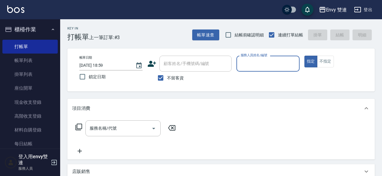
click at [268, 66] on input "服務人員姓名/編號" at bounding box center [268, 63] width 58 height 11
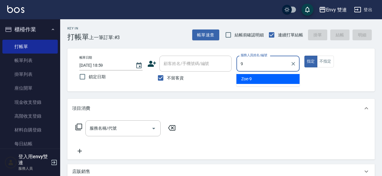
type input "Zoe-9"
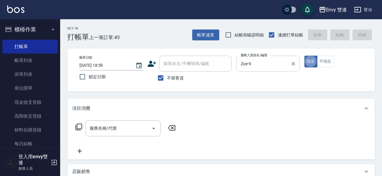
type button "true"
click at [174, 79] on span "不留客資" at bounding box center [175, 78] width 17 height 6
click at [167, 79] on input "不留客資" at bounding box center [160, 78] width 13 height 13
click at [174, 79] on span "不留客資" at bounding box center [175, 78] width 17 height 6
click at [167, 79] on input "不留客資" at bounding box center [160, 78] width 13 height 13
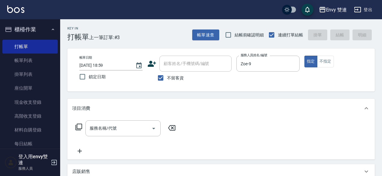
click at [173, 82] on label "不留客資" at bounding box center [168, 78] width 29 height 13
click at [167, 82] on input "不留客資" at bounding box center [160, 78] width 13 height 13
checkbox input "false"
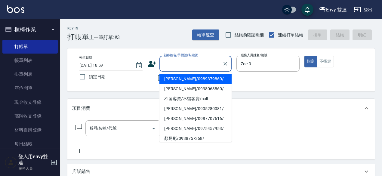
click at [194, 60] on input "顧客姓名/手機號碼/編號" at bounding box center [191, 63] width 58 height 11
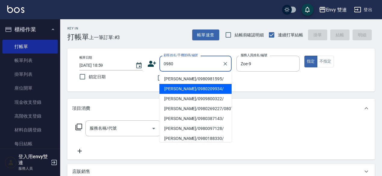
click at [185, 89] on li "張純華/0980209934/" at bounding box center [195, 89] width 72 height 10
type input "張純華/0980209934/"
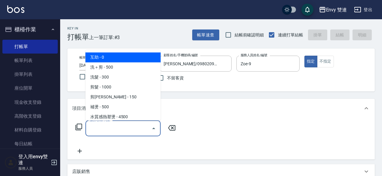
click at [123, 127] on input "服務名稱/代號" at bounding box center [118, 128] width 61 height 11
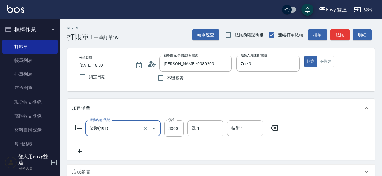
type input "染髮(401)"
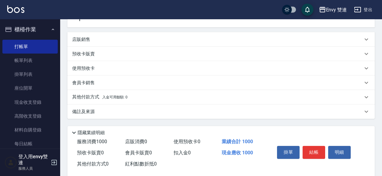
scroll to position [143, 0]
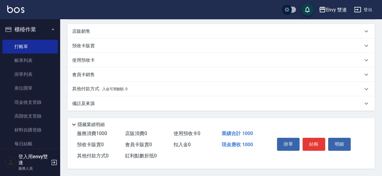
type input "1000"
click at [99, 86] on p "其他付款方式 入金可用餘額: 0" at bounding box center [99, 89] width 55 height 7
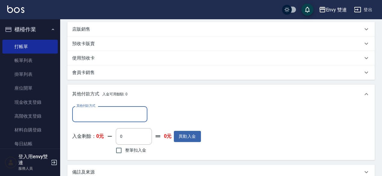
scroll to position [0, 0]
click at [96, 120] on div "其他付款方式" at bounding box center [109, 114] width 75 height 16
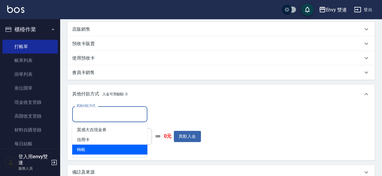
click at [95, 146] on span "轉帳" at bounding box center [109, 150] width 75 height 10
type input "轉帳"
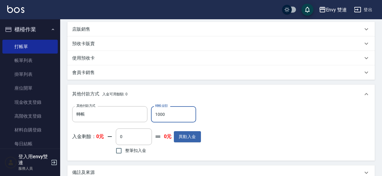
scroll to position [214, 0]
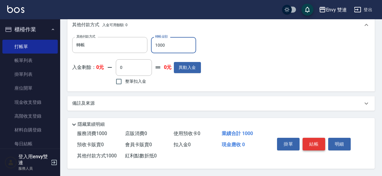
type input "1000"
click at [315, 143] on button "結帳" at bounding box center [314, 144] width 23 height 13
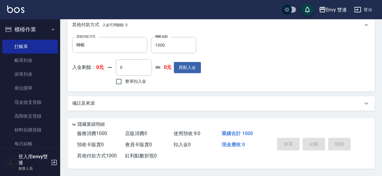
type input "2025/09/05 20:06"
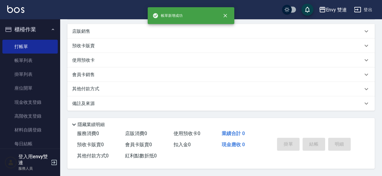
scroll to position [0, 0]
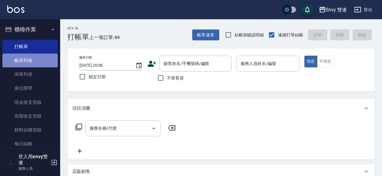
click at [41, 57] on link "帳單列表" at bounding box center [29, 61] width 55 height 14
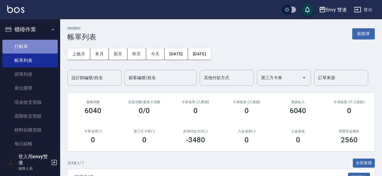
click at [32, 43] on link "打帳單" at bounding box center [29, 47] width 55 height 14
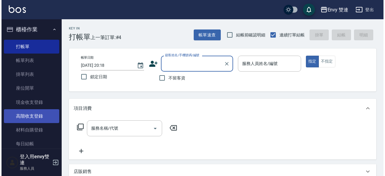
scroll to position [46, 0]
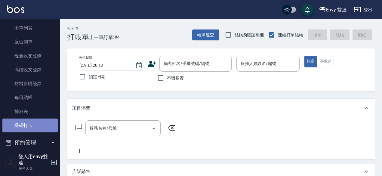
click at [42, 124] on link "掃碼打卡" at bounding box center [29, 126] width 55 height 14
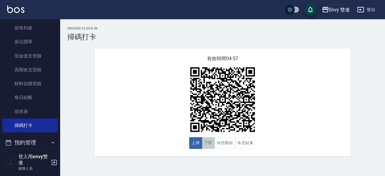
click at [208, 149] on button "下班" at bounding box center [208, 143] width 13 height 12
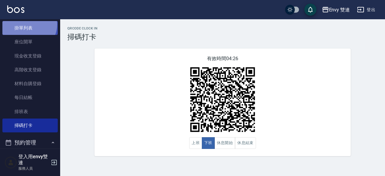
click at [28, 24] on link "掛單列表" at bounding box center [29, 28] width 55 height 14
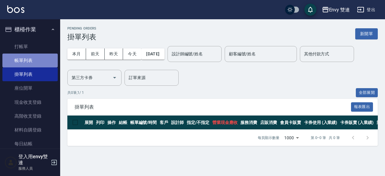
click at [35, 54] on link "帳單列表" at bounding box center [29, 61] width 55 height 14
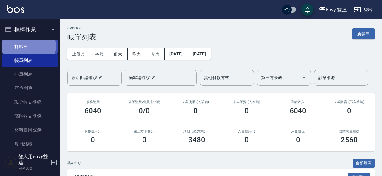
click at [28, 46] on link "打帳單" at bounding box center [29, 47] width 55 height 14
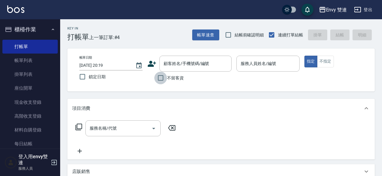
click at [161, 77] on input "不留客資" at bounding box center [160, 78] width 13 height 13
checkbox input "true"
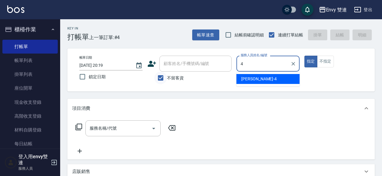
type input "[PERSON_NAME]-4"
type button "true"
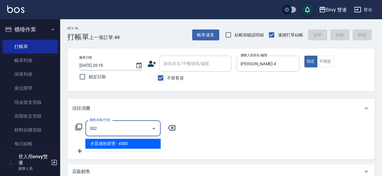
type input "水質感熱塑燙(302)"
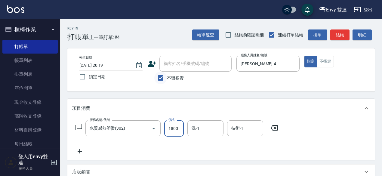
type input "1800"
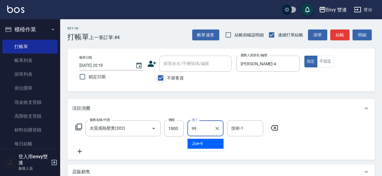
type input "YuYu-99"
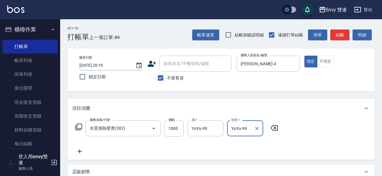
type input "YuYu-99"
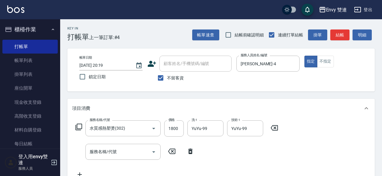
click at [191, 148] on icon at bounding box center [190, 151] width 15 height 7
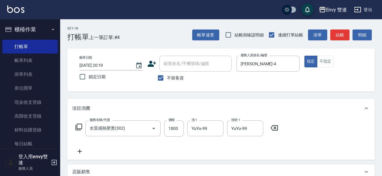
click at [116, 147] on div "服務名稱/代號 水質感熱塑燙(302) 服務名稱/代號 價格 1800 價格 洗-1 YuYu-99 洗-1 技術-1 YuYu-99 技術-1" at bounding box center [177, 137] width 210 height 35
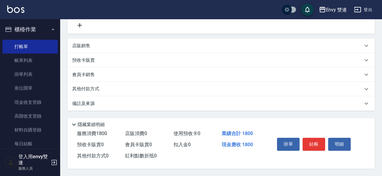
scroll to position [128, 0]
click at [313, 142] on button "結帳" at bounding box center [314, 144] width 23 height 13
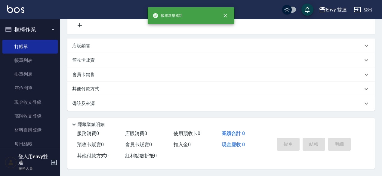
scroll to position [0, 0]
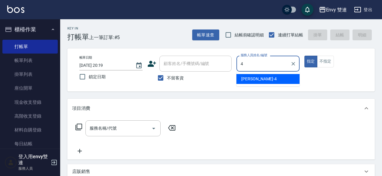
type input "Allan-4"
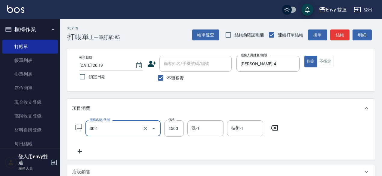
type input "水質感熱塑燙(302)"
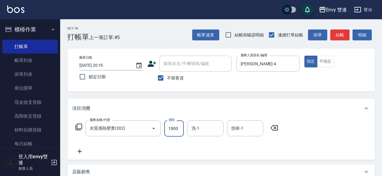
type input "1800"
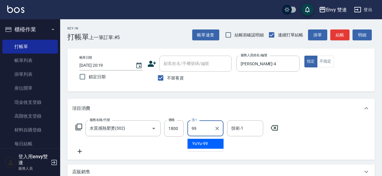
type input "YuYu-99"
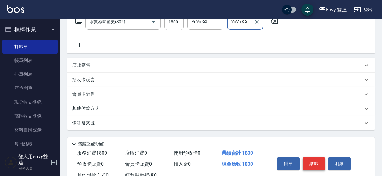
scroll to position [128, 0]
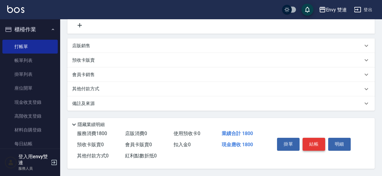
type input "YuYu-99"
click at [323, 144] on button "結帳" at bounding box center [314, 144] width 23 height 13
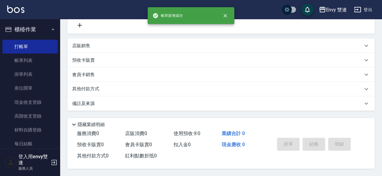
scroll to position [0, 0]
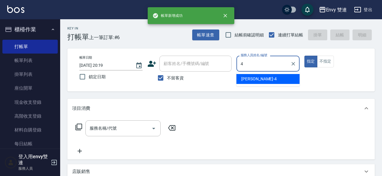
type input "Allan-4"
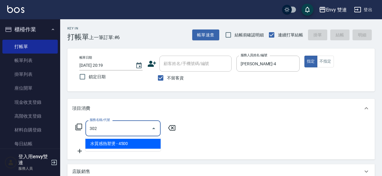
type input "水質感熱塑燙(302)"
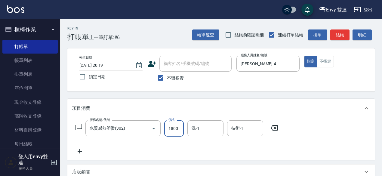
type input "1800"
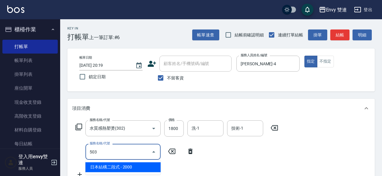
type input "日本結構二段式(503)"
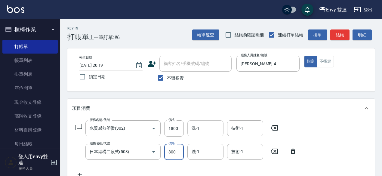
type input "800"
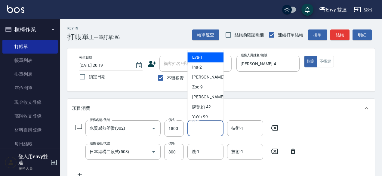
click at [209, 124] on input "洗-1" at bounding box center [205, 128] width 31 height 11
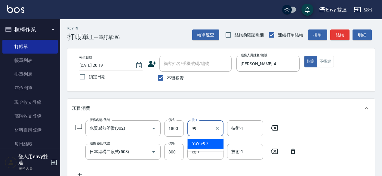
type input "YuYu-99"
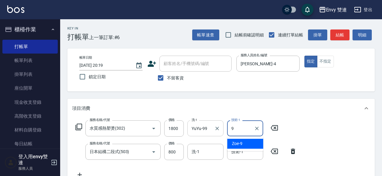
type input "99"
click at [260, 130] on button "Clear" at bounding box center [257, 128] width 8 height 8
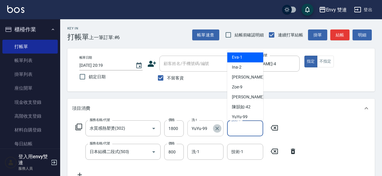
click at [219, 130] on icon "Clear" at bounding box center [217, 128] width 6 height 6
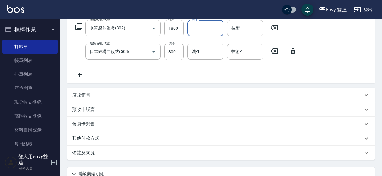
scroll to position [152, 0]
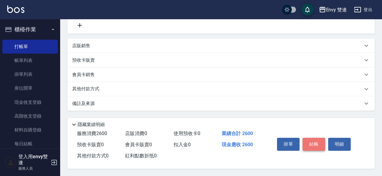
click at [312, 140] on button "結帳" at bounding box center [314, 144] width 23 height 13
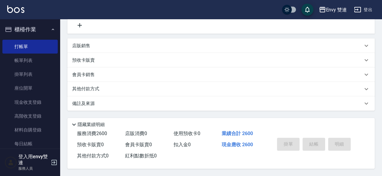
type input "2025/09/05 20:20"
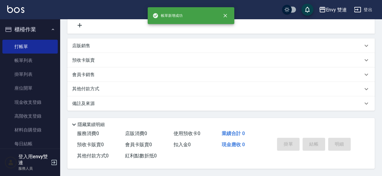
scroll to position [0, 0]
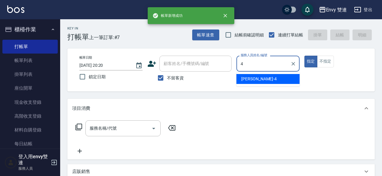
type input "Allan-4"
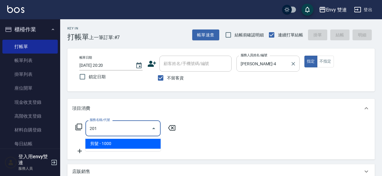
type input "剪髮(201)"
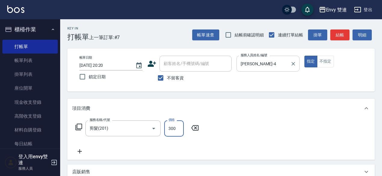
type input "300"
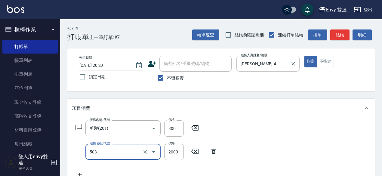
type input "日本結構二段式(503)"
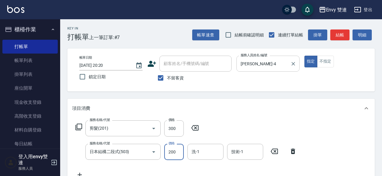
type input "2000"
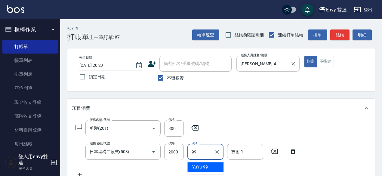
type input "YuYu-99"
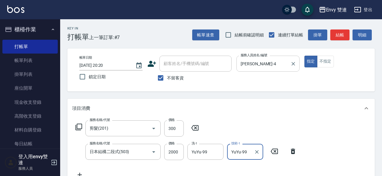
type input "YuYu-99"
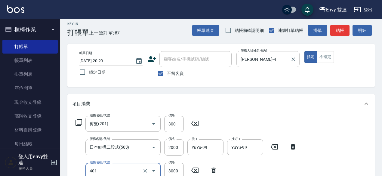
type input "染髮(401)"
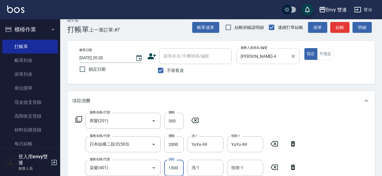
type input "1500"
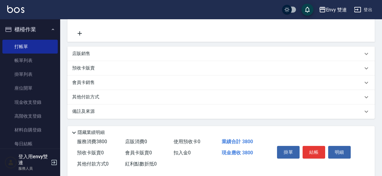
scroll to position [166, 0]
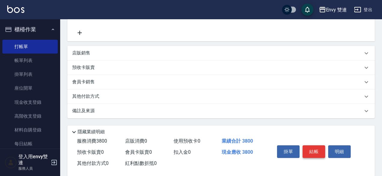
type input "YuYu-99"
click at [317, 152] on button "結帳" at bounding box center [314, 151] width 23 height 13
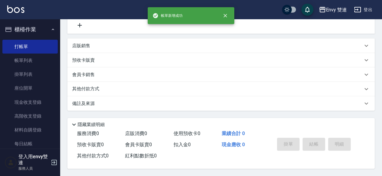
scroll to position [0, 0]
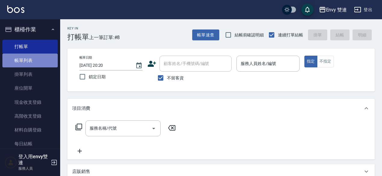
click at [50, 64] on link "帳單列表" at bounding box center [29, 61] width 55 height 14
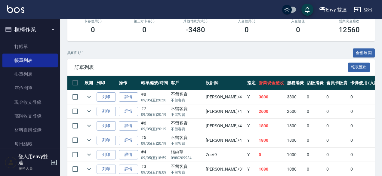
scroll to position [111, 0]
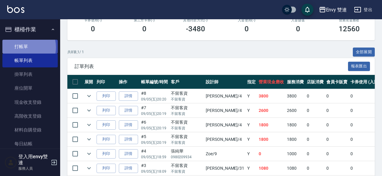
click at [19, 47] on link "打帳單" at bounding box center [29, 47] width 55 height 14
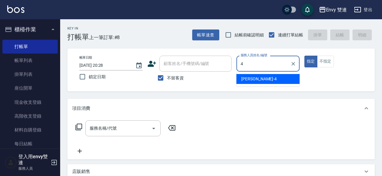
type input "Allan-4"
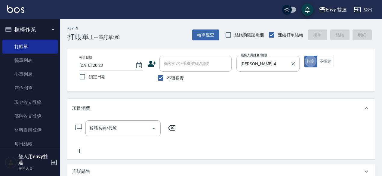
type button "true"
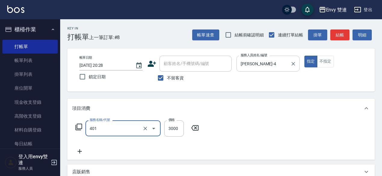
type input "染髮(401)"
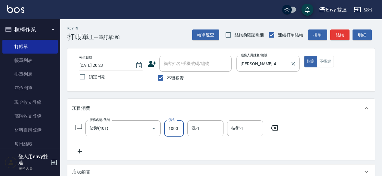
type input "1000"
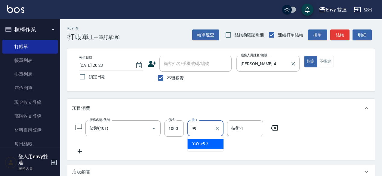
type input "YuYu-99"
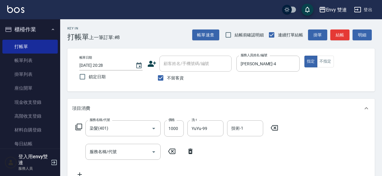
click at [192, 151] on icon at bounding box center [190, 151] width 15 height 7
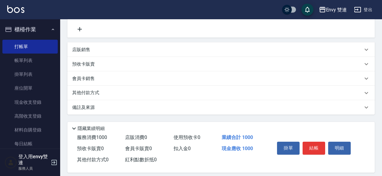
scroll to position [123, 0]
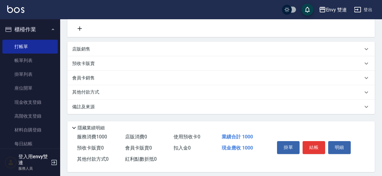
click at [176, 94] on div "其他付款方式" at bounding box center [217, 92] width 291 height 7
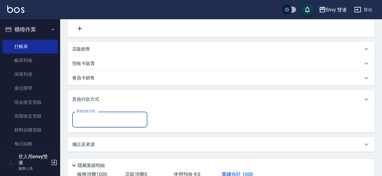
scroll to position [0, 0]
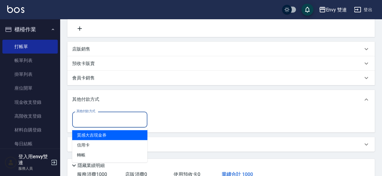
click at [114, 122] on input "其他付款方式" at bounding box center [110, 119] width 70 height 11
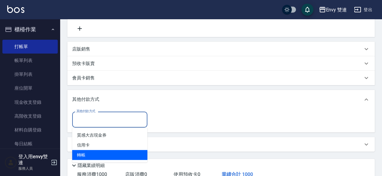
click at [104, 153] on span "轉帳" at bounding box center [109, 155] width 75 height 10
type input "轉帳"
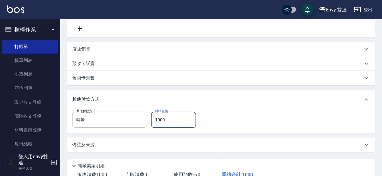
scroll to position [166, 0]
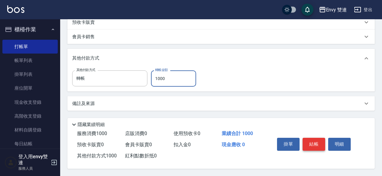
type input "1000"
click at [313, 140] on button "結帳" at bounding box center [314, 144] width 23 height 13
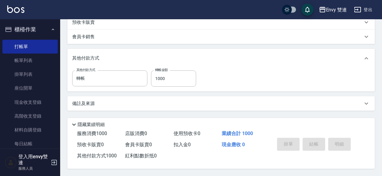
type input "2025/09/05 20:31"
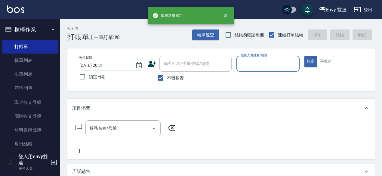
scroll to position [0, 0]
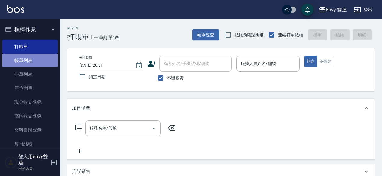
click at [40, 62] on link "帳單列表" at bounding box center [29, 61] width 55 height 14
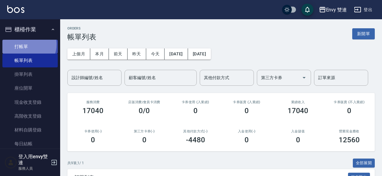
click at [24, 44] on link "打帳單" at bounding box center [29, 47] width 55 height 14
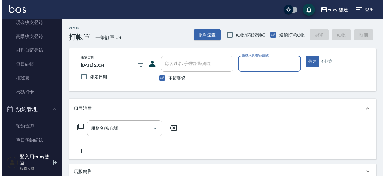
scroll to position [80, 0]
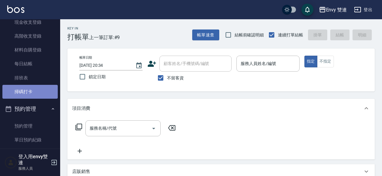
click at [31, 89] on link "掃碼打卡" at bounding box center [29, 92] width 55 height 14
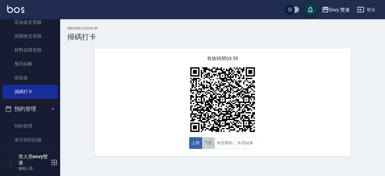
click at [207, 140] on button "下班" at bounding box center [208, 143] width 13 height 12
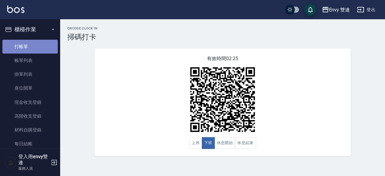
click at [34, 46] on link "打帳單" at bounding box center [29, 47] width 55 height 14
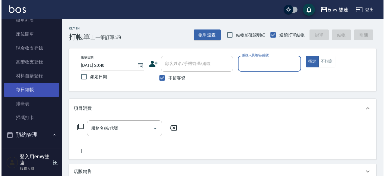
scroll to position [37, 0]
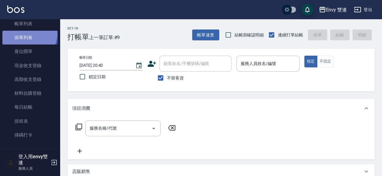
click at [27, 33] on link "掛單列表" at bounding box center [29, 38] width 55 height 14
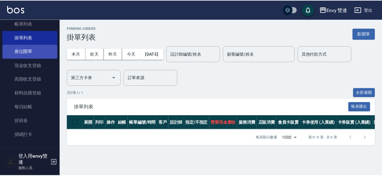
scroll to position [0, 0]
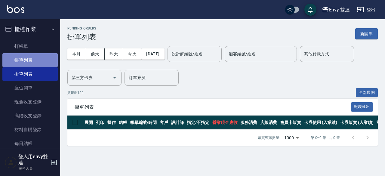
click at [32, 56] on link "帳單列表" at bounding box center [29, 60] width 55 height 14
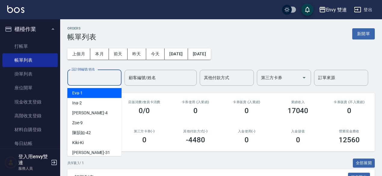
click at [87, 73] on input "設計師編號/姓名" at bounding box center [94, 78] width 49 height 11
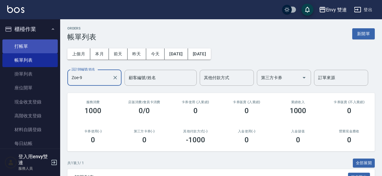
type input "Zoe-9"
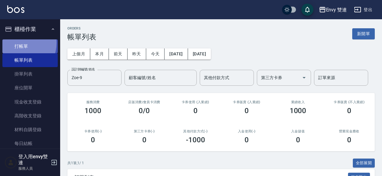
click at [17, 43] on link "打帳單" at bounding box center [29, 46] width 55 height 14
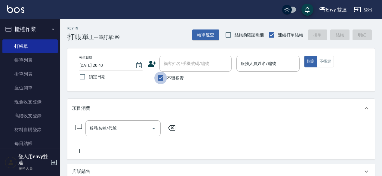
click at [160, 77] on input "不留客資" at bounding box center [160, 78] width 13 height 13
checkbox input "false"
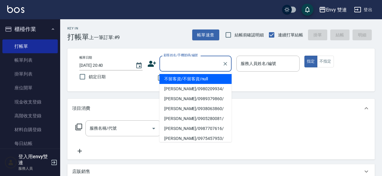
click at [169, 67] on input "顧客姓名/手機號碼/編號" at bounding box center [191, 63] width 58 height 11
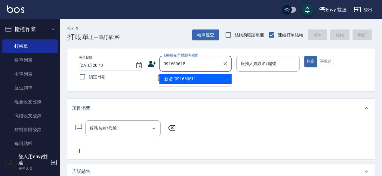
type input "0916696151"
click at [171, 68] on input "0916696151" at bounding box center [191, 63] width 58 height 11
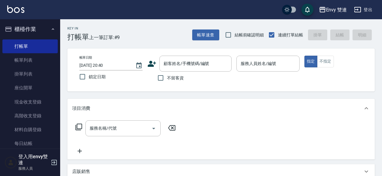
click at [154, 64] on div "顧客姓名/手機號碼/編號 顧客姓名/手機號碼/編號" at bounding box center [189, 64] width 84 height 16
click at [154, 64] on icon at bounding box center [151, 63] width 9 height 9
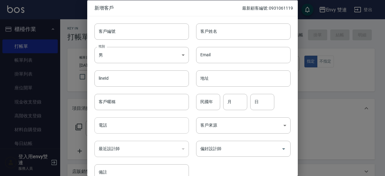
click at [118, 122] on input "電話" at bounding box center [141, 125] width 94 height 16
paste input "0916696151"
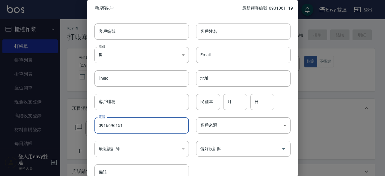
type input "0916696151"
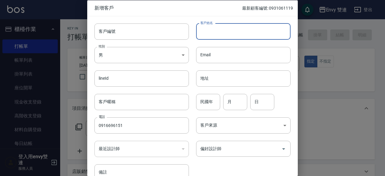
click at [227, 27] on input "客戶姓名" at bounding box center [243, 31] width 94 height 16
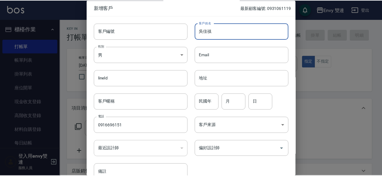
scroll to position [32, 0]
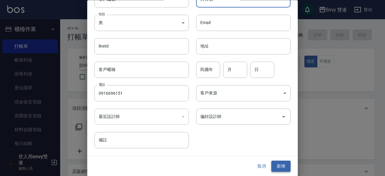
type input "吳佳禛"
click at [271, 162] on button "新增" at bounding box center [280, 166] width 19 height 11
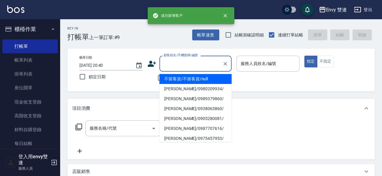
click at [184, 58] on input "顧客姓名/手機號碼/編號" at bounding box center [191, 63] width 58 height 11
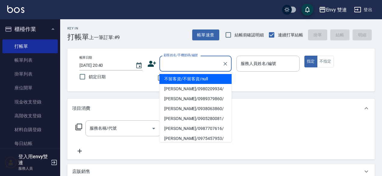
paste input "0916696151"
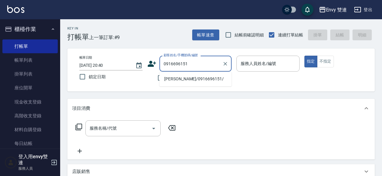
type input "吳佳禛/0916696151/"
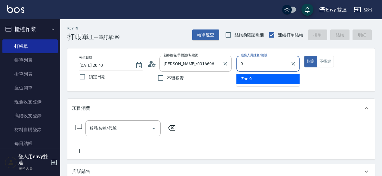
type input "Zoe-9"
type button "true"
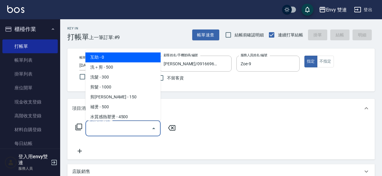
click at [120, 129] on input "服務名稱/代號" at bounding box center [118, 128] width 61 height 11
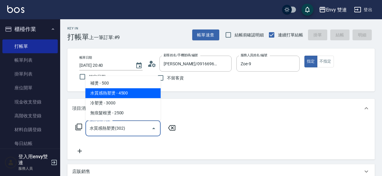
type input "水質感熱塑燙(302)"
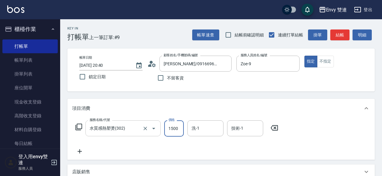
type input "1500"
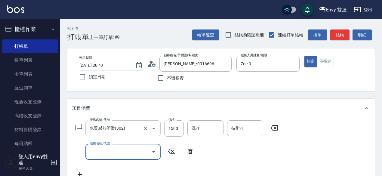
type input "ㄖ"
type input "凡洛絲光感護髮(505)"
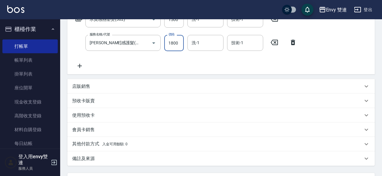
scroll to position [112, 0]
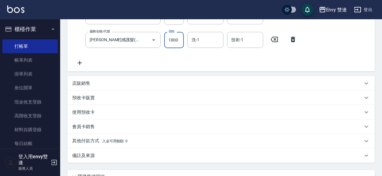
type input "1800"
click at [101, 141] on p "其他付款方式 入金可用餘額: 0" at bounding box center [99, 141] width 55 height 7
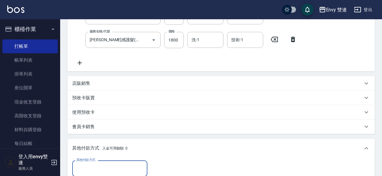
scroll to position [0, 0]
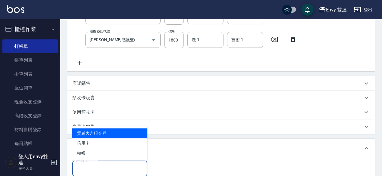
click at [96, 164] on input "其他付款方式" at bounding box center [110, 168] width 70 height 11
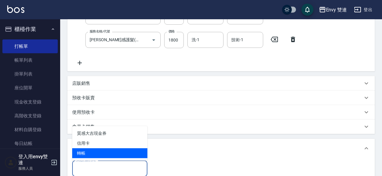
click at [98, 157] on span "轉帳" at bounding box center [109, 153] width 75 height 10
type input "轉帳"
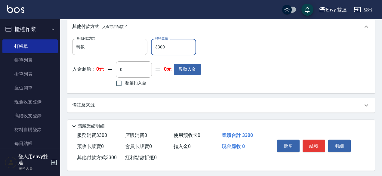
scroll to position [237, 0]
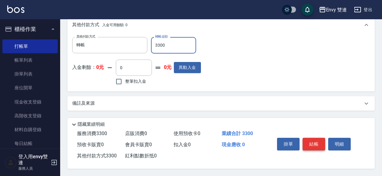
type input "3300"
click at [315, 144] on button "結帳" at bounding box center [314, 144] width 23 height 13
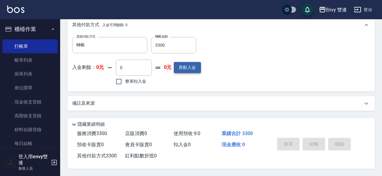
type input "2025/09/05 20:54"
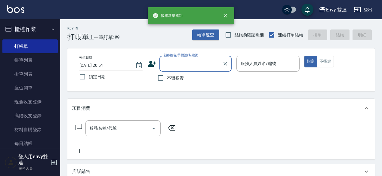
scroll to position [0, 0]
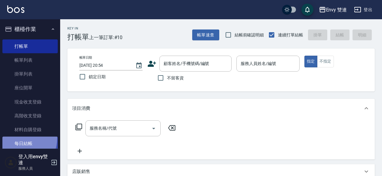
click at [22, 138] on link "每日結帳" at bounding box center [29, 144] width 55 height 14
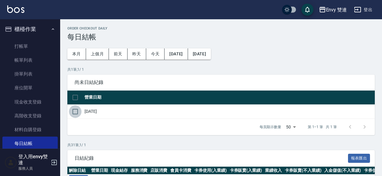
click at [78, 110] on input "checkbox" at bounding box center [75, 111] width 13 height 13
checkbox input "true"
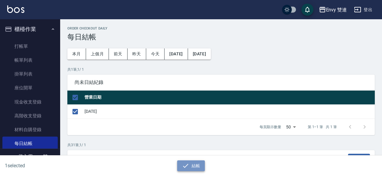
click at [197, 163] on button "結帳" at bounding box center [191, 165] width 28 height 11
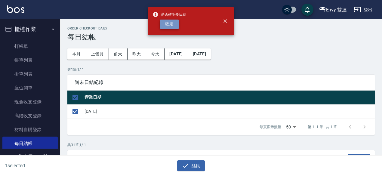
click at [172, 23] on button "確定" at bounding box center [169, 24] width 19 height 9
checkbox input "false"
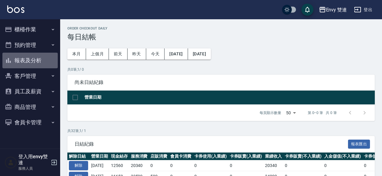
click at [23, 57] on button "報表及分析" at bounding box center [29, 61] width 55 height 16
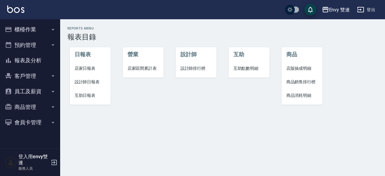
click at [92, 65] on li "店家日報表" at bounding box center [90, 69] width 41 height 14
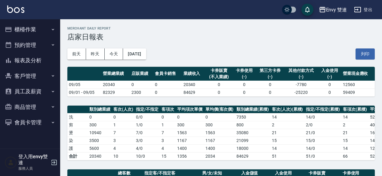
scroll to position [153, 0]
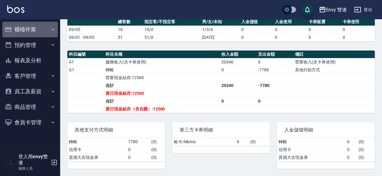
click at [20, 31] on button "櫃檯作業" at bounding box center [29, 30] width 55 height 16
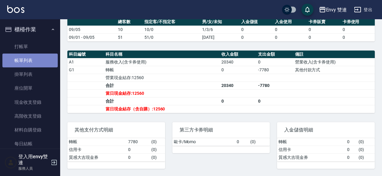
click at [33, 59] on link "帳單列表" at bounding box center [29, 61] width 55 height 14
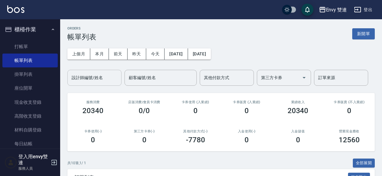
drag, startPoint x: 82, startPoint y: 83, endPoint x: 84, endPoint y: 74, distance: 9.5
click at [84, 74] on div "設計師編號/姓名" at bounding box center [94, 78] width 54 height 16
click at [84, 74] on input "設計師編號/姓名" at bounding box center [94, 78] width 49 height 11
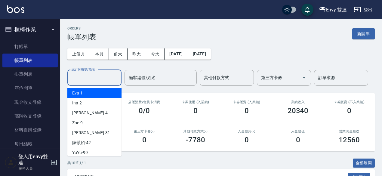
click at [84, 74] on input "設計師編號/姓名" at bounding box center [94, 78] width 49 height 11
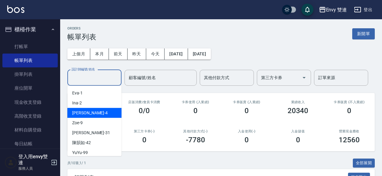
click at [89, 116] on div "Allan -4" at bounding box center [94, 113] width 54 height 10
type input "[PERSON_NAME]-4"
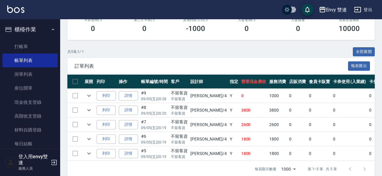
scroll to position [123, 0]
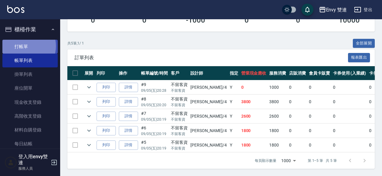
click at [22, 46] on link "打帳單" at bounding box center [29, 47] width 55 height 14
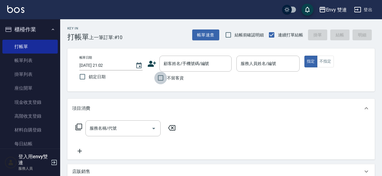
click at [163, 80] on input "不留客資" at bounding box center [160, 78] width 13 height 13
checkbox input "true"
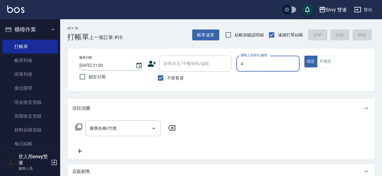
type input "Allan-4"
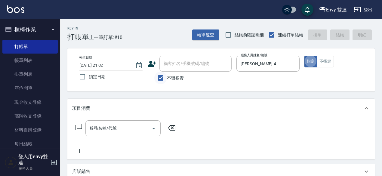
type button "true"
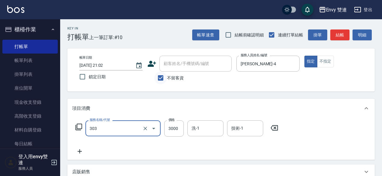
type input "冷塑燙 (303)"
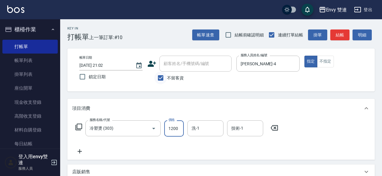
type input "1200"
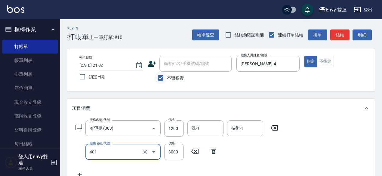
type input "染髮(401)"
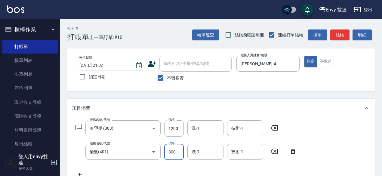
type input "800"
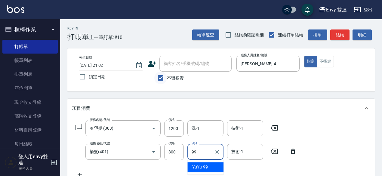
type input "YuYu-99"
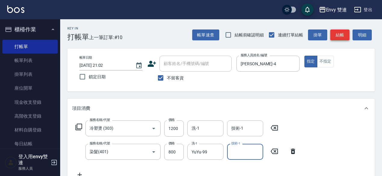
click at [338, 38] on button "結帳" at bounding box center [339, 34] width 19 height 11
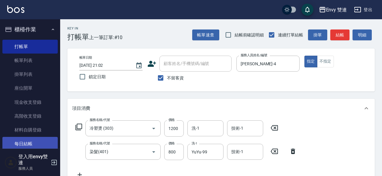
click at [23, 145] on link "每日結帳" at bounding box center [29, 144] width 55 height 14
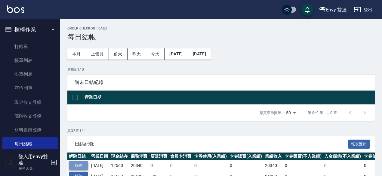
click at [79, 166] on button "解除" at bounding box center [78, 165] width 19 height 9
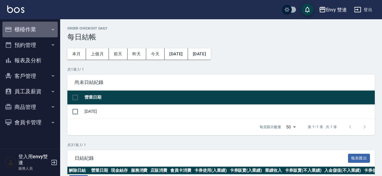
click at [39, 32] on button "櫃檯作業" at bounding box center [29, 30] width 55 height 16
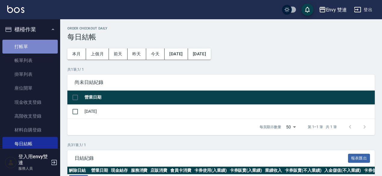
click at [42, 51] on link "打帳單" at bounding box center [29, 47] width 55 height 14
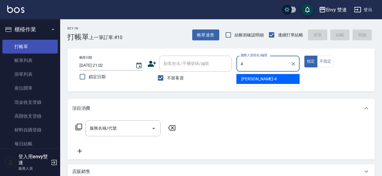
type input "[PERSON_NAME]-4"
type button "true"
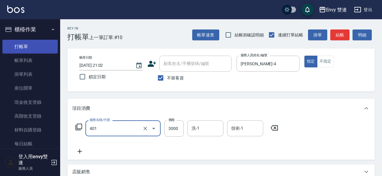
type input "染髮(401)"
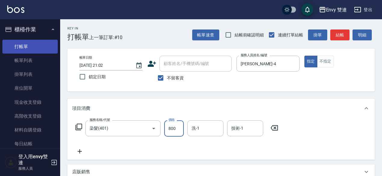
type input "800"
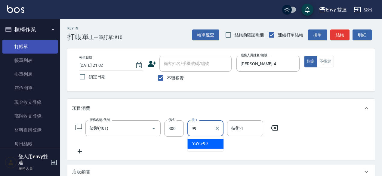
type input "YuYu-99"
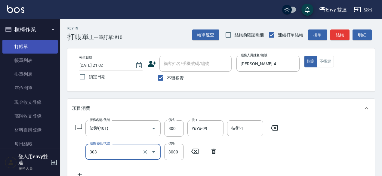
type input "冷塑燙 (303)"
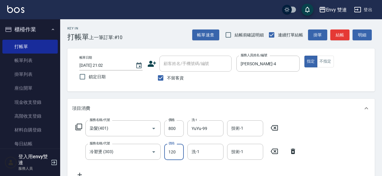
click at [174, 153] on input "120" at bounding box center [174, 152] width 20 height 16
type input "1200"
click at [338, 35] on button "結帳" at bounding box center [339, 34] width 19 height 11
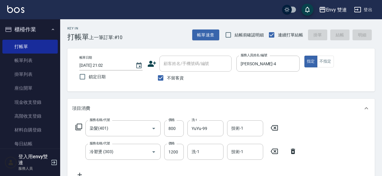
type input "2025/09/05 21:03"
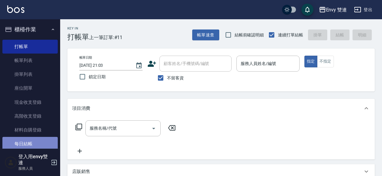
click at [38, 139] on link "每日結帳" at bounding box center [29, 144] width 55 height 14
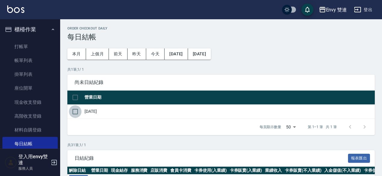
click at [76, 112] on input "checkbox" at bounding box center [75, 111] width 13 height 13
checkbox input "true"
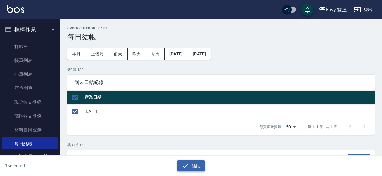
click at [194, 169] on button "結帳" at bounding box center [191, 165] width 28 height 11
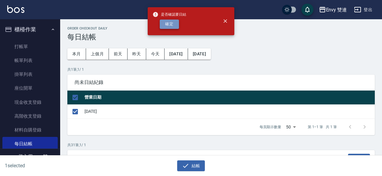
click at [175, 22] on button "確定" at bounding box center [169, 24] width 19 height 9
checkbox input "false"
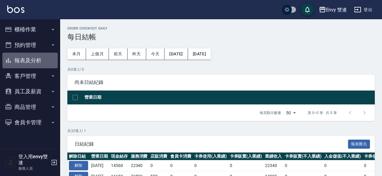
click at [39, 62] on button "報表及分析" at bounding box center [29, 61] width 55 height 16
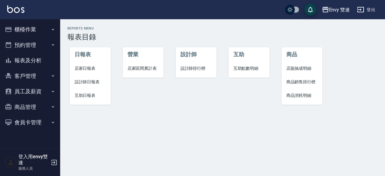
drag, startPoint x: 34, startPoint y: 30, endPoint x: 39, endPoint y: 30, distance: 4.8
click at [39, 30] on button "櫃檯作業" at bounding box center [29, 30] width 55 height 16
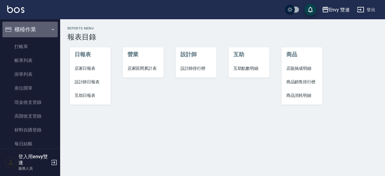
click at [39, 30] on button "櫃檯作業" at bounding box center [29, 30] width 55 height 16
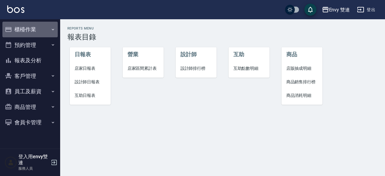
click at [39, 30] on button "櫃檯作業" at bounding box center [29, 30] width 55 height 16
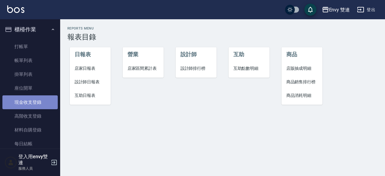
click at [36, 100] on link "現金收支登錄" at bounding box center [29, 102] width 55 height 14
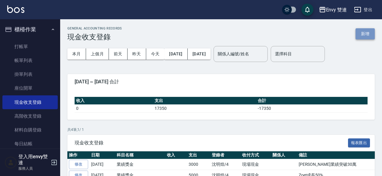
click at [363, 35] on button "新增" at bounding box center [365, 33] width 19 height 11
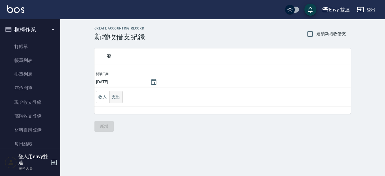
click at [117, 101] on button "支出" at bounding box center [116, 97] width 14 height 12
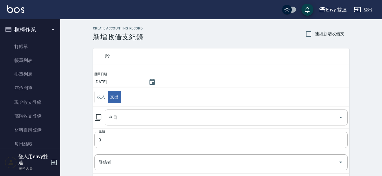
click at [100, 117] on icon at bounding box center [97, 117] width 7 height 7
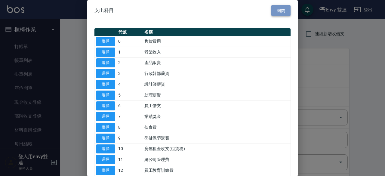
click at [279, 11] on button "關閉" at bounding box center [280, 10] width 19 height 11
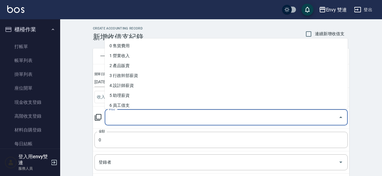
click at [113, 120] on input "科目" at bounding box center [221, 117] width 229 height 11
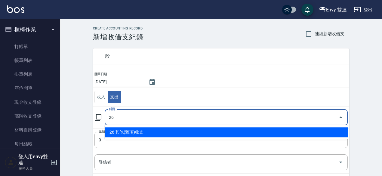
click at [122, 136] on li "26 其他(雜項)收支" at bounding box center [226, 132] width 243 height 10
type input "26 其他(雜項)收支"
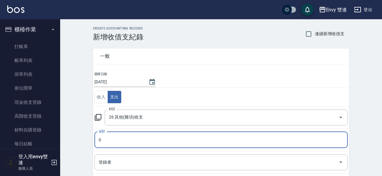
click at [122, 136] on input "0" at bounding box center [220, 140] width 253 height 16
type input "620"
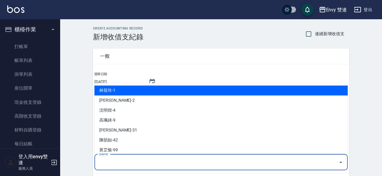
click at [119, 161] on input "登錄者" at bounding box center [216, 162] width 239 height 11
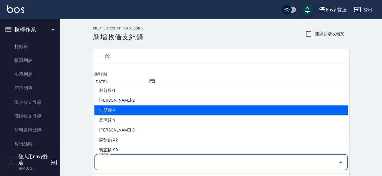
click at [116, 113] on li "沈明煌-4" at bounding box center [220, 110] width 253 height 10
type input "沈明煌-4"
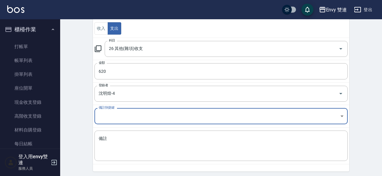
scroll to position [70, 0]
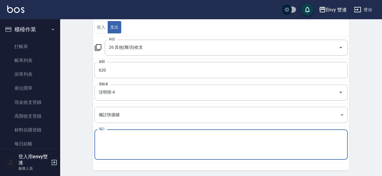
click at [115, 150] on textarea "備註" at bounding box center [221, 145] width 245 height 20
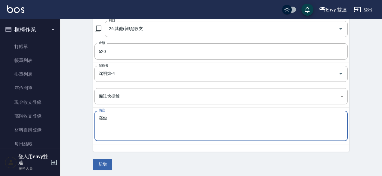
click at [114, 119] on textarea "高點" at bounding box center [221, 126] width 245 height 20
type textarea "高典"
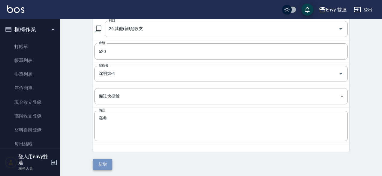
click at [108, 163] on button "新增" at bounding box center [102, 164] width 19 height 11
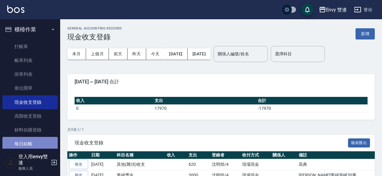
click at [36, 144] on link "每日結帳" at bounding box center [29, 144] width 55 height 14
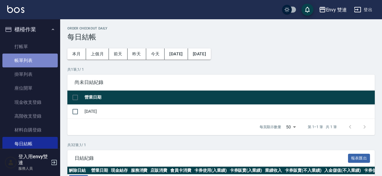
click at [31, 60] on link "帳單列表" at bounding box center [29, 61] width 55 height 14
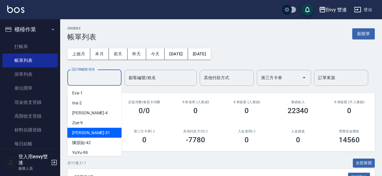
drag, startPoint x: 86, startPoint y: 77, endPoint x: 92, endPoint y: 132, distance: 55.0
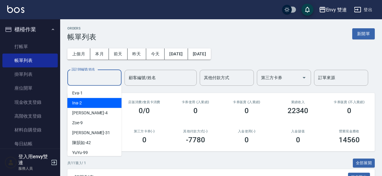
click at [84, 99] on div "Ina -2" at bounding box center [94, 103] width 54 height 10
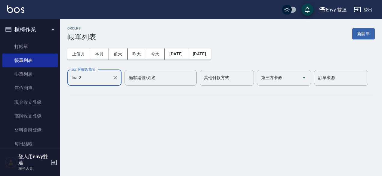
type input "Ina-2"
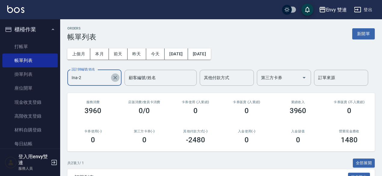
click at [119, 76] on button "Clear" at bounding box center [115, 77] width 8 height 8
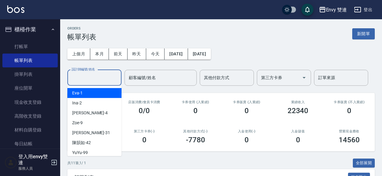
click at [95, 79] on input "設計師編號/姓名" at bounding box center [94, 78] width 49 height 11
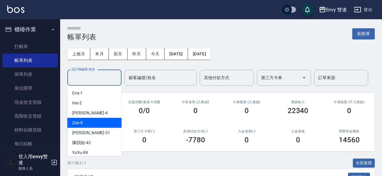
click at [94, 118] on div "Allan -4" at bounding box center [94, 113] width 54 height 10
type input "[PERSON_NAME]-4"
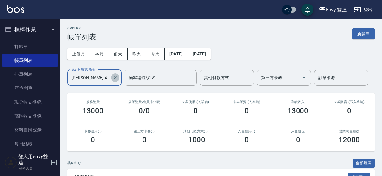
click at [116, 76] on icon "Clear" at bounding box center [115, 78] width 6 height 6
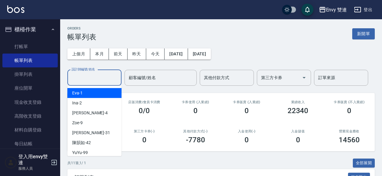
click at [100, 78] on input "設計師編號/姓名" at bounding box center [94, 78] width 49 height 11
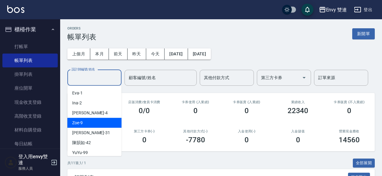
click at [94, 124] on div "Zoe -9" at bounding box center [94, 123] width 54 height 10
type input "Zoe-9"
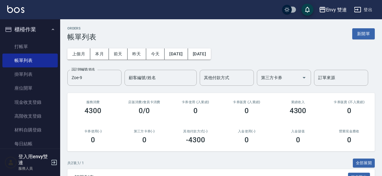
drag, startPoint x: 382, startPoint y: 30, endPoint x: 385, endPoint y: 26, distance: 5.4
click at [382, 26] on html "Envy 雙連 登出 櫃檯作業 打帳單 帳單列表 掛單列表 座位開單 現金收支登錄 高階收支登錄 材料自購登錄 每日結帳 排班表 掃碼打卡 預約管理 預約管理…" at bounding box center [191, 126] width 382 height 252
drag, startPoint x: 385, startPoint y: 26, endPoint x: 259, endPoint y: 60, distance: 130.7
click at [259, 60] on div "上個月 本月 前天 昨天 今天 2025/09/05 2025/09/05 設計師編號/姓名 Zoe-9 設計師編號/姓名 顧客編號/姓名 顧客編號/姓名 其…" at bounding box center [221, 63] width 308 height 45
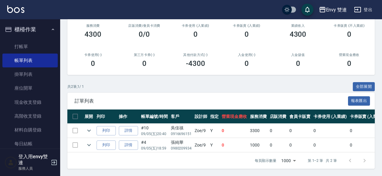
scroll to position [80, 0]
click at [26, 147] on link "每日結帳" at bounding box center [29, 144] width 55 height 14
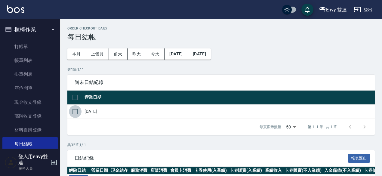
click at [74, 110] on input "checkbox" at bounding box center [75, 111] width 13 height 13
checkbox input "true"
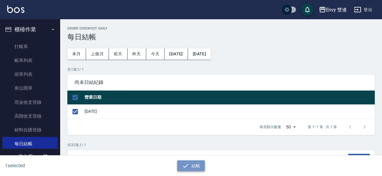
click at [193, 164] on button "結帳" at bounding box center [191, 165] width 28 height 11
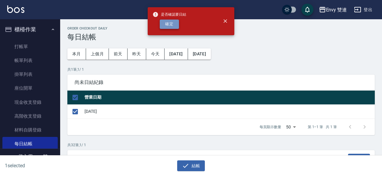
click at [170, 23] on button "確定" at bounding box center [169, 24] width 19 height 9
checkbox input "false"
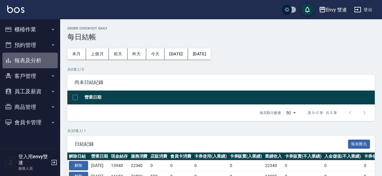
click at [28, 63] on button "報表及分析" at bounding box center [29, 61] width 55 height 16
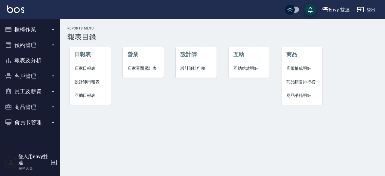
click at [80, 68] on span "店家日報表" at bounding box center [91, 68] width 32 height 6
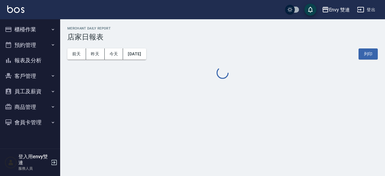
click at [36, 31] on button "櫃檯作業" at bounding box center [29, 30] width 55 height 16
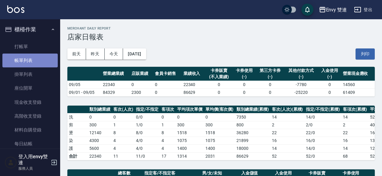
click at [36, 61] on link "帳單列表" at bounding box center [29, 61] width 55 height 14
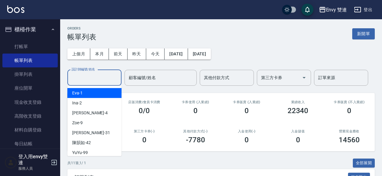
click at [76, 79] on input "設計師編號/姓名" at bounding box center [94, 78] width 49 height 11
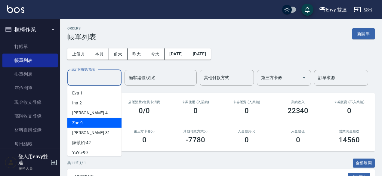
click at [86, 123] on div "Zoe -9" at bounding box center [94, 123] width 54 height 10
type input "Zoe-9"
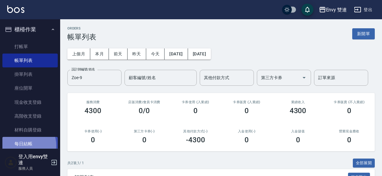
click at [23, 145] on link "每日結帳" at bounding box center [29, 144] width 55 height 14
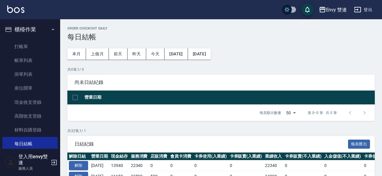
scroll to position [132, 0]
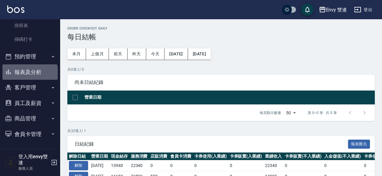
click at [29, 73] on button "報表及分析" at bounding box center [29, 72] width 55 height 16
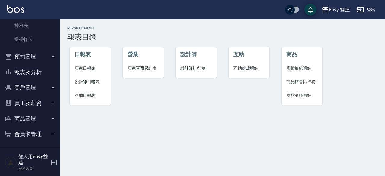
click at [91, 69] on span "店家日報表" at bounding box center [91, 68] width 32 height 6
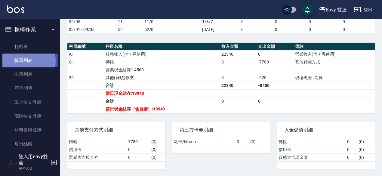
click at [12, 61] on link "帳單列表" at bounding box center [29, 61] width 55 height 14
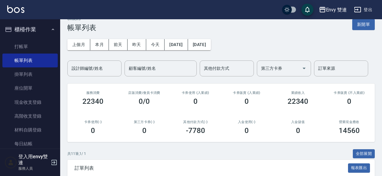
scroll to position [9, 0]
click at [85, 62] on div "設計師編號/姓名" at bounding box center [94, 69] width 54 height 16
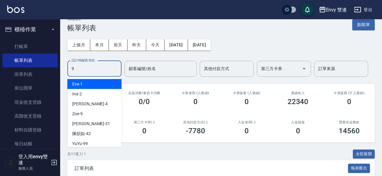
type input "Zoe-9"
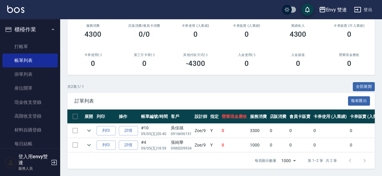
scroll to position [0, 0]
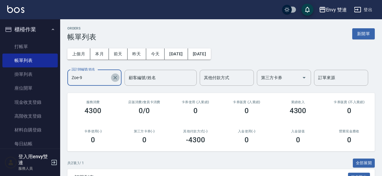
click at [117, 79] on icon "Clear" at bounding box center [115, 78] width 6 height 6
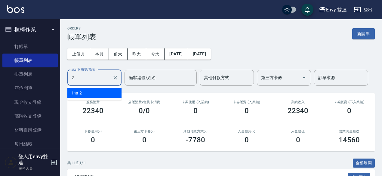
type input "Ina-2"
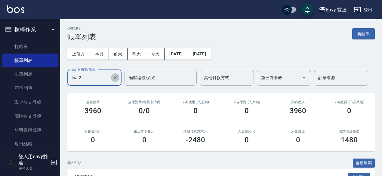
click at [113, 77] on icon "Clear" at bounding box center [115, 78] width 6 height 6
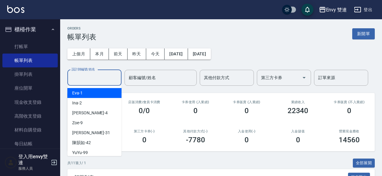
click at [99, 78] on input "設計師編號/姓名" at bounding box center [94, 78] width 49 height 11
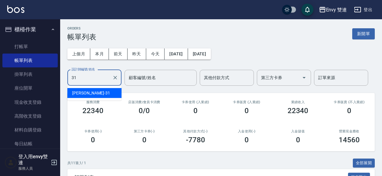
type input "Lina-31"
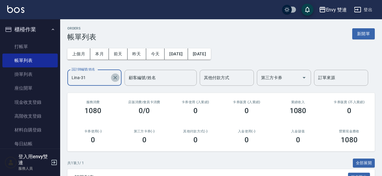
click at [118, 80] on icon "Clear" at bounding box center [115, 78] width 6 height 6
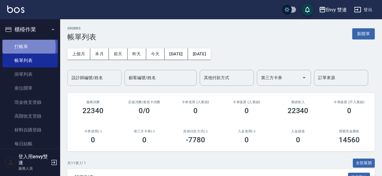
click at [12, 47] on link "打帳單" at bounding box center [29, 47] width 55 height 14
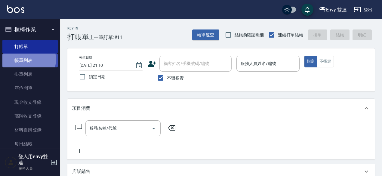
click at [23, 60] on link "帳單列表" at bounding box center [29, 61] width 55 height 14
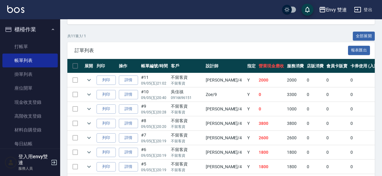
scroll to position [118, 0]
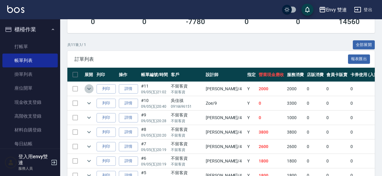
click at [89, 91] on icon "expand row" at bounding box center [88, 88] width 7 height 7
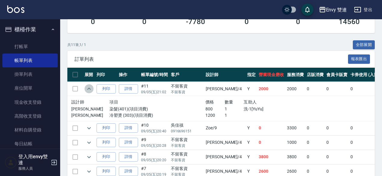
click at [89, 91] on icon "expand row" at bounding box center [88, 88] width 7 height 7
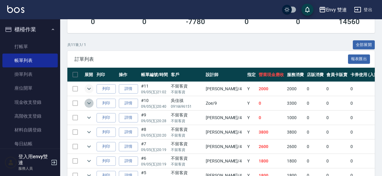
click at [85, 103] on button "expand row" at bounding box center [89, 103] width 9 height 9
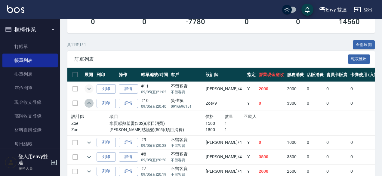
click at [85, 103] on button "expand row" at bounding box center [89, 103] width 9 height 9
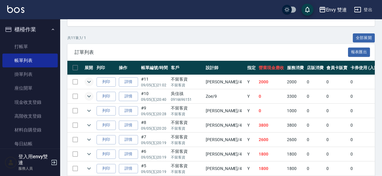
scroll to position [125, 0]
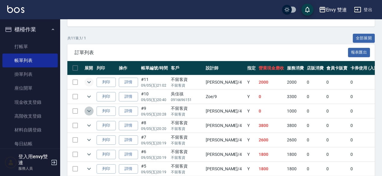
click at [85, 108] on button "expand row" at bounding box center [89, 111] width 9 height 9
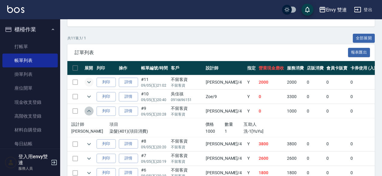
click at [85, 108] on button "expand row" at bounding box center [89, 111] width 9 height 9
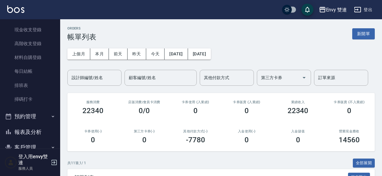
scroll to position [73, 0]
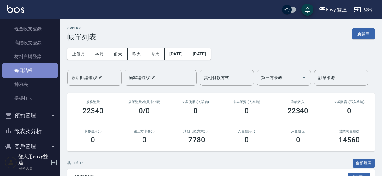
click at [31, 74] on link "每日結帳" at bounding box center [29, 70] width 55 height 14
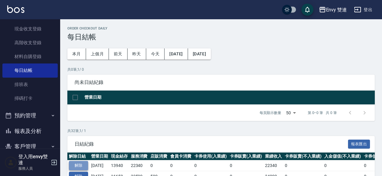
click at [79, 163] on button "解除" at bounding box center [78, 165] width 19 height 9
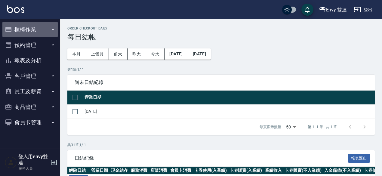
click at [37, 29] on button "櫃檯作業" at bounding box center [29, 30] width 55 height 16
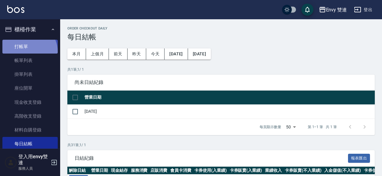
click at [28, 51] on link "打帳單" at bounding box center [29, 47] width 55 height 14
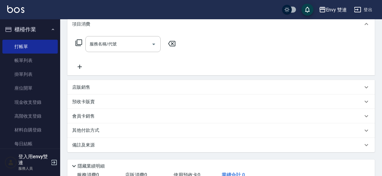
scroll to position [87, 0]
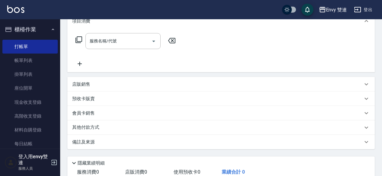
click at [85, 85] on p "店販銷售" at bounding box center [81, 84] width 18 height 6
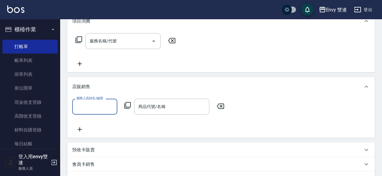
scroll to position [0, 0]
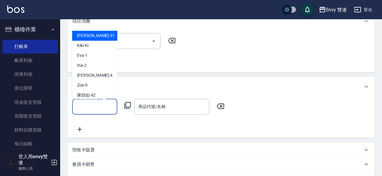
click at [85, 108] on input "服務人員姓名/編號" at bounding box center [95, 106] width 40 height 11
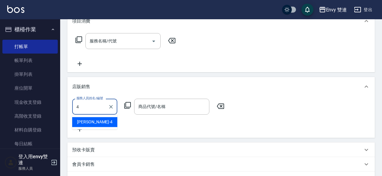
type input "[PERSON_NAME]-4"
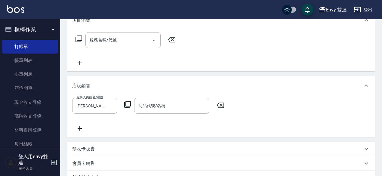
scroll to position [90, 0]
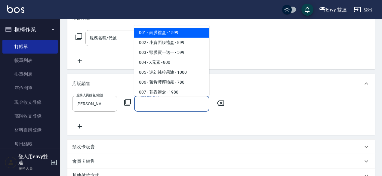
click at [160, 104] on input "商品代號/名稱" at bounding box center [172, 103] width 70 height 11
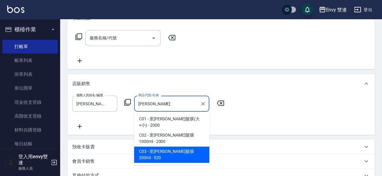
click at [179, 147] on span "C03 - 里歐晶亮髮膜200ml - 520" at bounding box center [171, 155] width 75 height 16
type input "里[PERSON_NAME]髮膜200ml"
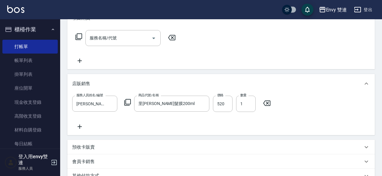
scroll to position [0, 0]
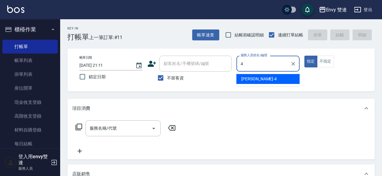
type input "Allan-4"
type button "true"
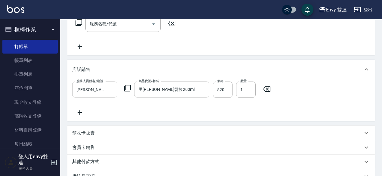
scroll to position [179, 0]
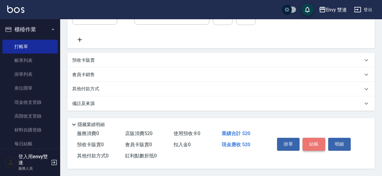
click at [319, 144] on button "結帳" at bounding box center [314, 144] width 23 height 13
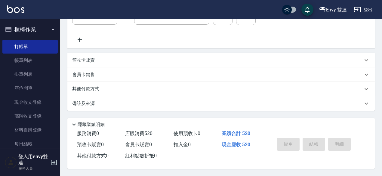
type input "2025/09/05 21:12"
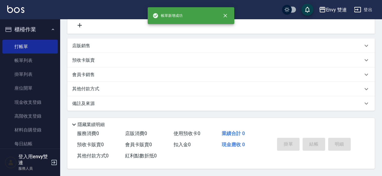
scroll to position [0, 0]
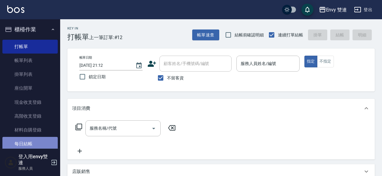
click at [33, 143] on link "每日結帳" at bounding box center [29, 144] width 55 height 14
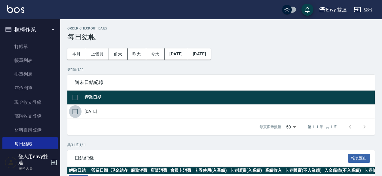
drag, startPoint x: 73, startPoint y: 115, endPoint x: 75, endPoint y: 110, distance: 5.8
click at [75, 110] on input "checkbox" at bounding box center [75, 111] width 13 height 13
checkbox input "true"
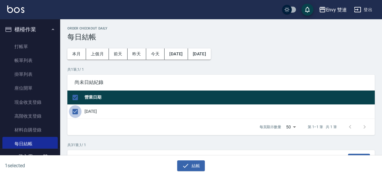
click at [75, 110] on input "checkbox" at bounding box center [75, 111] width 13 height 13
checkbox input "false"
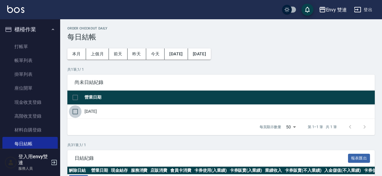
click at [74, 110] on input "checkbox" at bounding box center [75, 111] width 13 height 13
checkbox input "true"
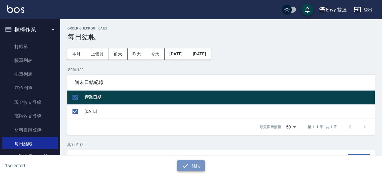
click at [183, 163] on icon "button" at bounding box center [185, 165] width 7 height 7
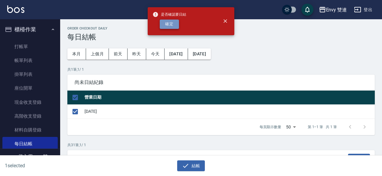
click at [169, 26] on button "確定" at bounding box center [169, 24] width 19 height 9
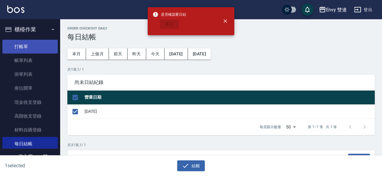
checkbox input "false"
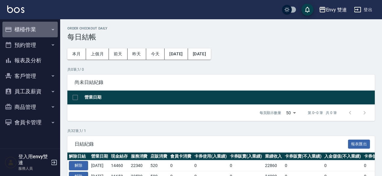
click at [28, 30] on button "櫃檯作業" at bounding box center [29, 30] width 55 height 16
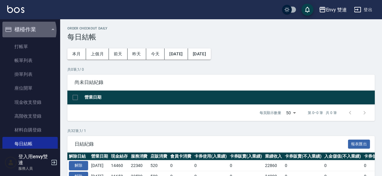
click at [28, 30] on button "櫃檯作業" at bounding box center [29, 30] width 55 height 16
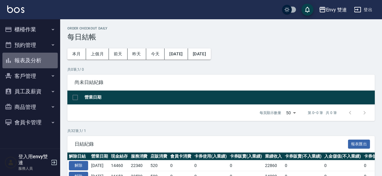
click at [29, 60] on button "報表及分析" at bounding box center [29, 61] width 55 height 16
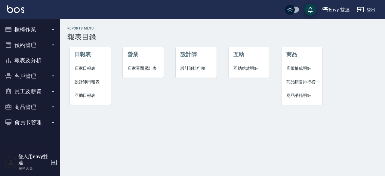
click at [86, 68] on span "店家日報表" at bounding box center [91, 68] width 32 height 6
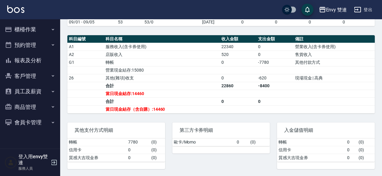
scroll to position [169, 0]
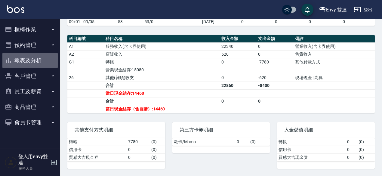
click at [25, 55] on button "報表及分析" at bounding box center [29, 61] width 55 height 16
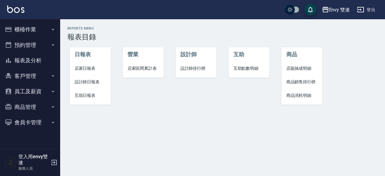
click at [86, 80] on span "設計師日報表" at bounding box center [91, 82] width 32 height 6
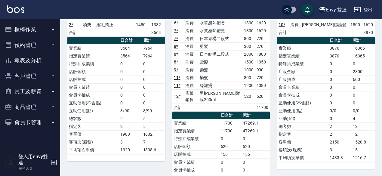
scroll to position [86, 0]
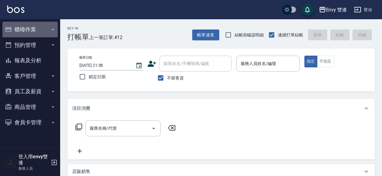
click at [22, 24] on button "櫃檯作業" at bounding box center [29, 30] width 55 height 16
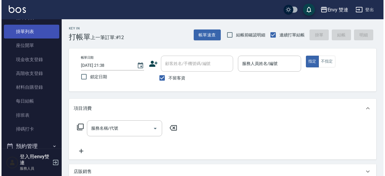
scroll to position [46, 0]
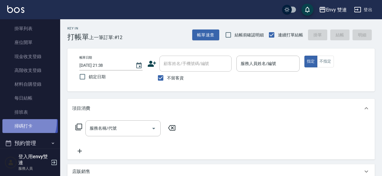
click at [17, 122] on link "掃碼打卡" at bounding box center [29, 126] width 55 height 14
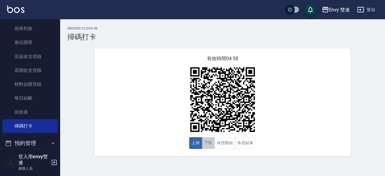
click at [212, 145] on button "下班" at bounding box center [208, 143] width 13 height 12
